Goal: Book appointment/travel/reservation

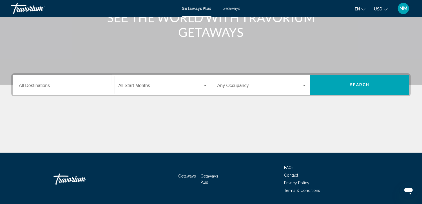
scroll to position [84, 0]
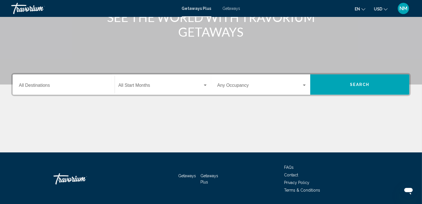
click at [65, 84] on input "Destination All Destinations" at bounding box center [63, 86] width 89 height 5
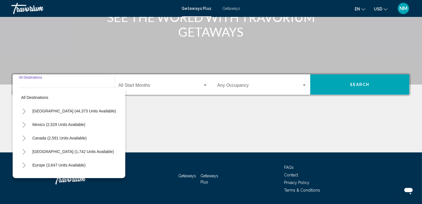
scroll to position [102, 0]
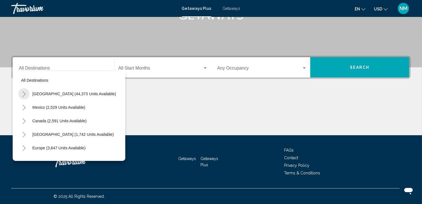
click at [24, 92] on icon "Toggle United States (44,373 units available)" at bounding box center [23, 94] width 3 height 6
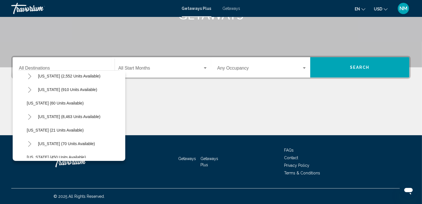
scroll to position [84, 0]
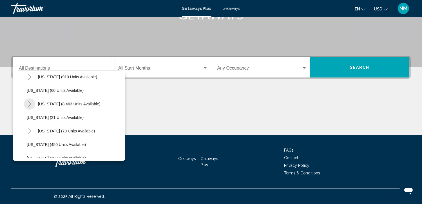
click at [29, 100] on button "Toggle Florida (8,463 units available)" at bounding box center [29, 103] width 11 height 11
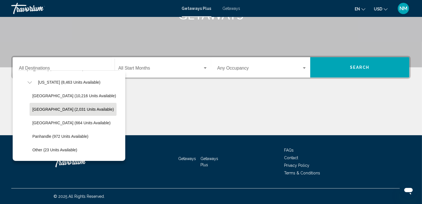
scroll to position [112, 0]
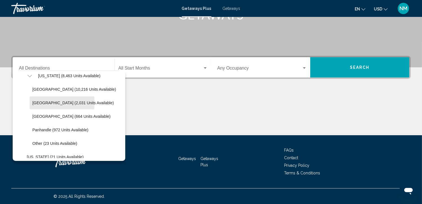
click at [41, 102] on span "[GEOGRAPHIC_DATA] (2,031 units available)" at bounding box center [72, 102] width 81 height 4
type input "**********"
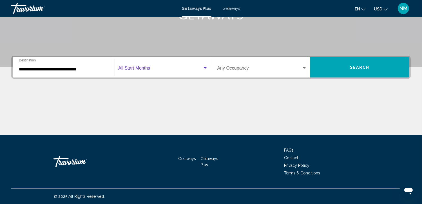
click at [124, 68] on span "Search widget" at bounding box center [160, 69] width 84 height 5
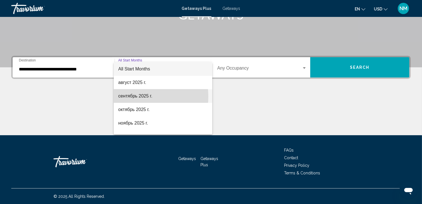
click at [131, 96] on span "сентябрь 2025 г." at bounding box center [162, 95] width 89 height 13
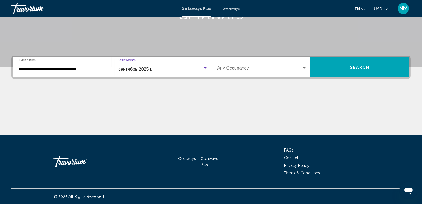
click at [233, 65] on div "Occupancy Any Occupancy" at bounding box center [261, 67] width 89 height 18
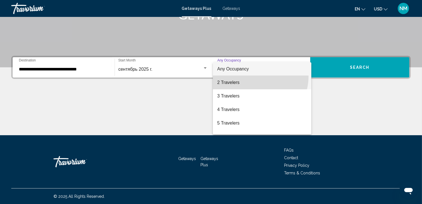
click at [252, 76] on span "2 Travelers" at bounding box center [261, 82] width 89 height 13
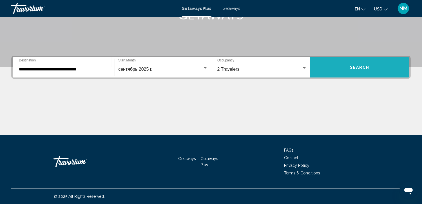
click at [345, 65] on button "Search" at bounding box center [359, 67] width 99 height 20
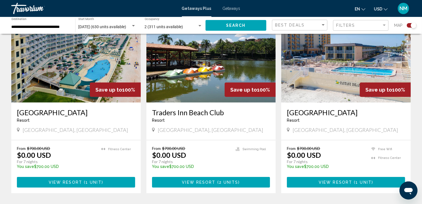
scroll to position [422, 0]
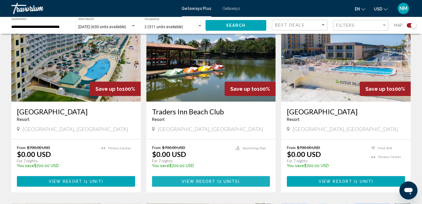
click at [198, 181] on span "View Resort" at bounding box center [198, 181] width 33 height 4
